Goal: Task Accomplishment & Management: Use online tool/utility

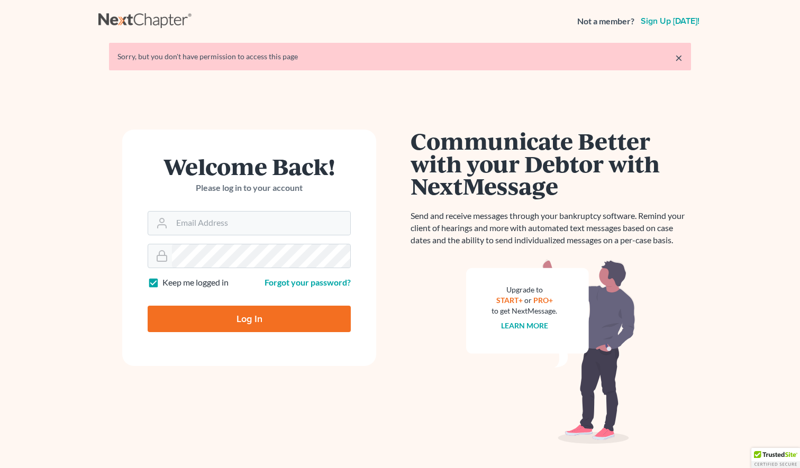
click at [222, 241] on form "Welcome Back! Please log in to your account Email Address Password Keep me logg…" at bounding box center [249, 248] width 254 height 237
click at [216, 225] on input "Email Address" at bounding box center [261, 223] width 178 height 23
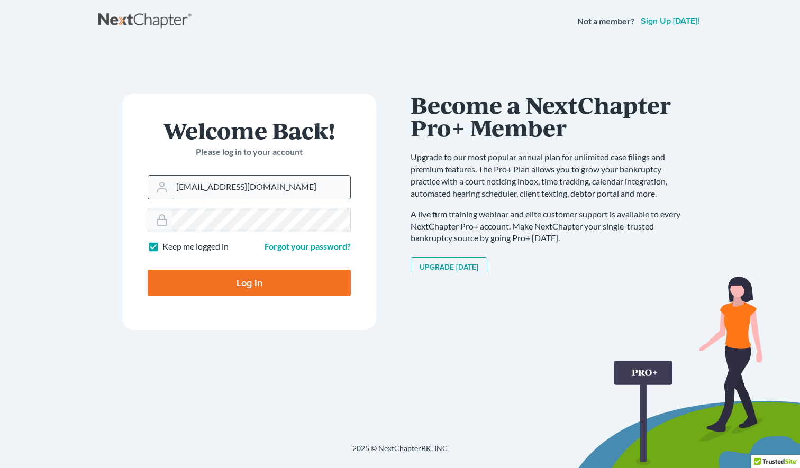
type input "djmac1024@gmail.com"
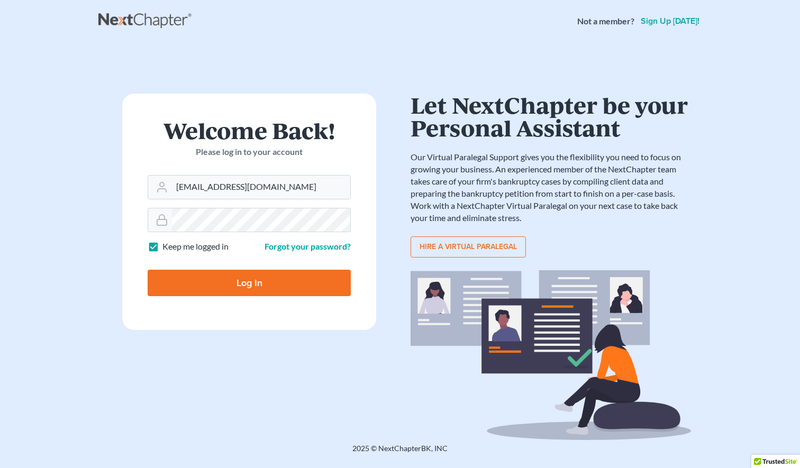
click at [285, 280] on input "Log In" at bounding box center [249, 283] width 203 height 26
type input "Thinking..."
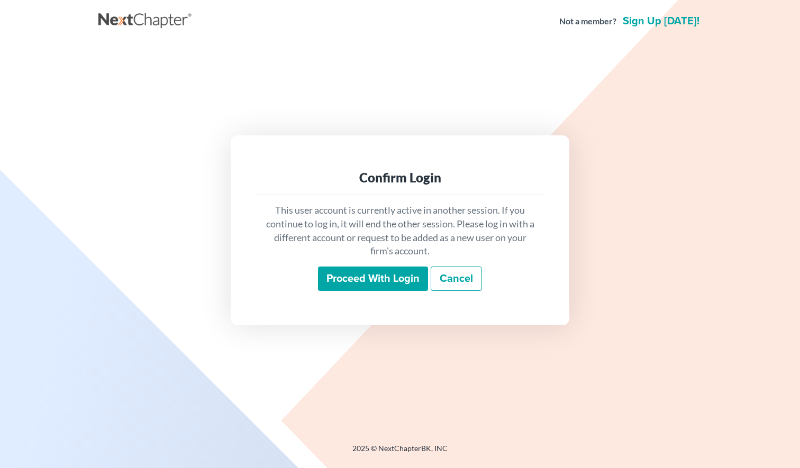
click at [379, 279] on input "Proceed with login" at bounding box center [373, 279] width 110 height 24
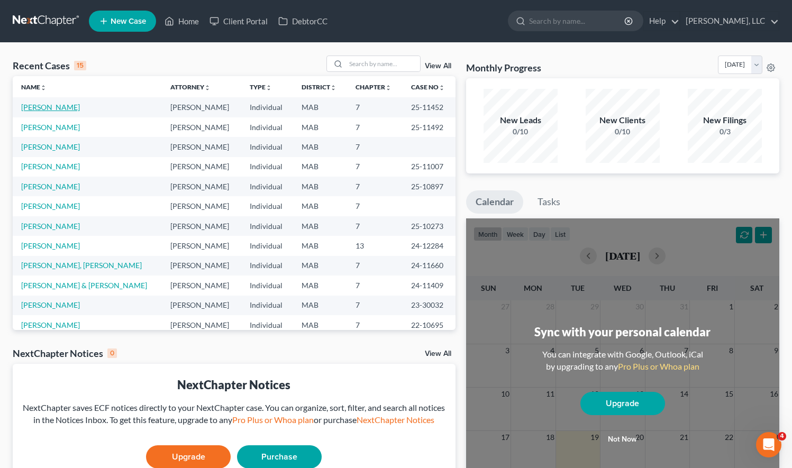
click at [55, 106] on link "Allen, Alexander" at bounding box center [50, 107] width 59 height 9
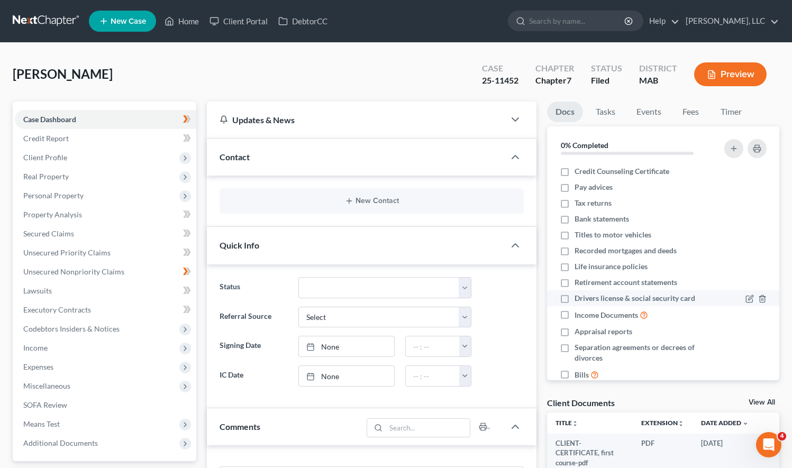
scroll to position [20, 0]
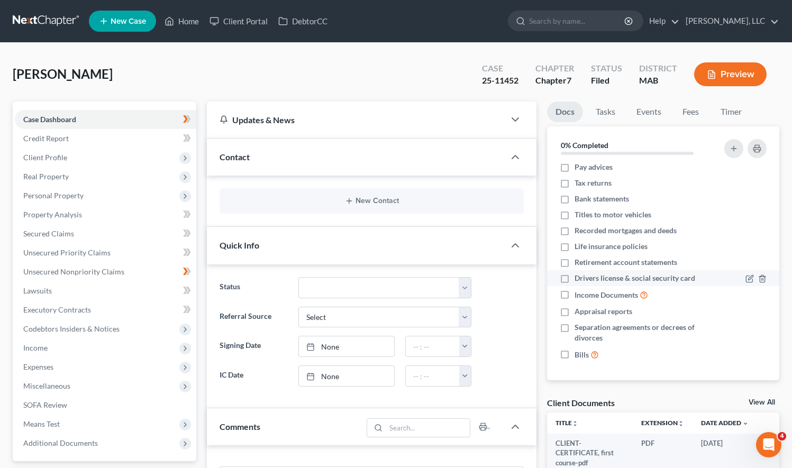
click at [729, 277] on div at bounding box center [744, 278] width 54 height 11
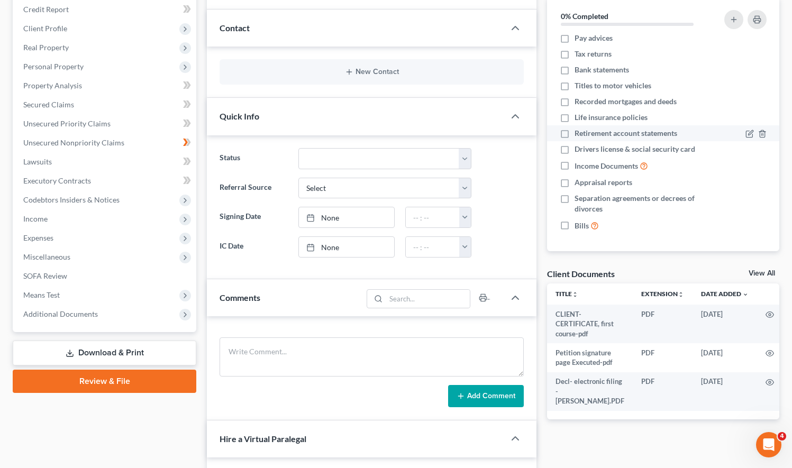
scroll to position [159, 0]
